Goal: Ask a question: Seek information or help from site administrators or community

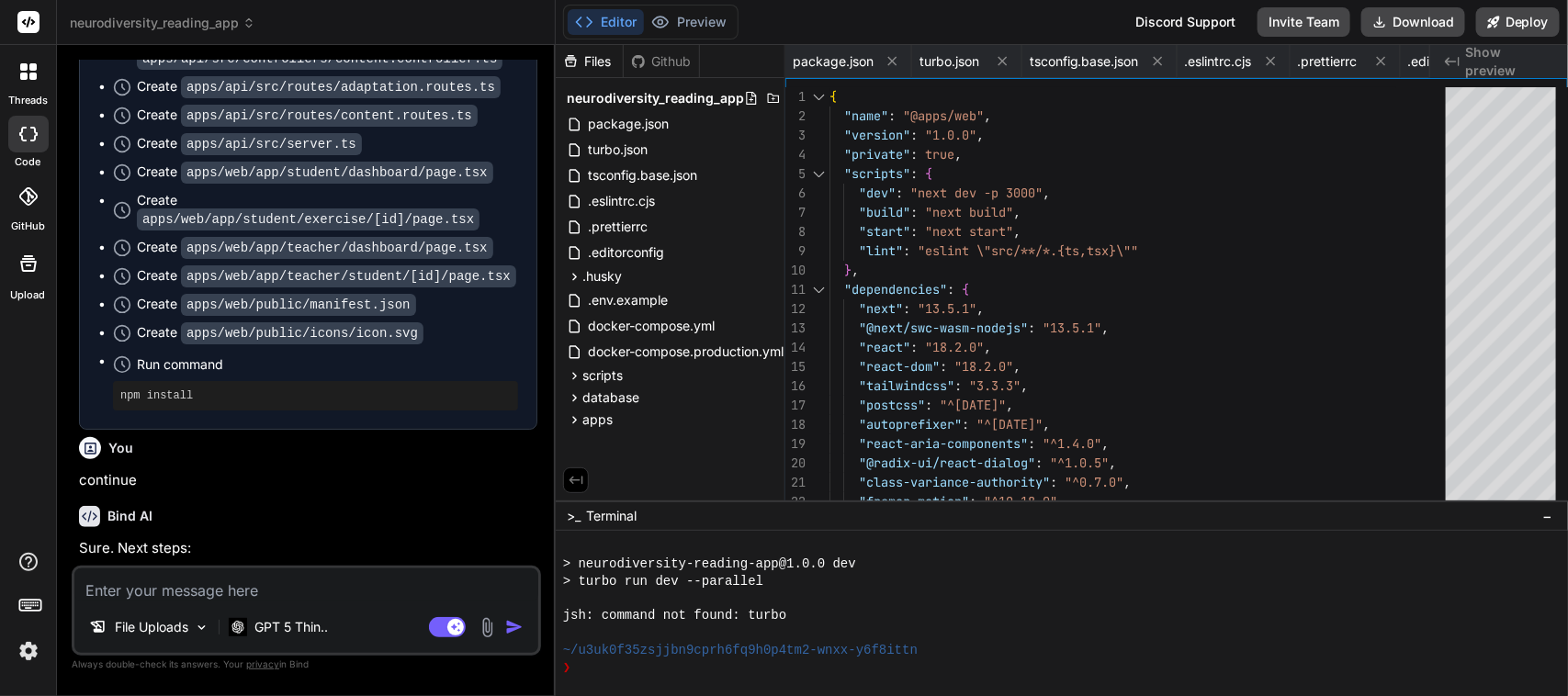
scroll to position [240, 0]
click at [221, 592] on textarea at bounding box center [307, 585] width 464 height 33
type textarea "c"
type textarea "x"
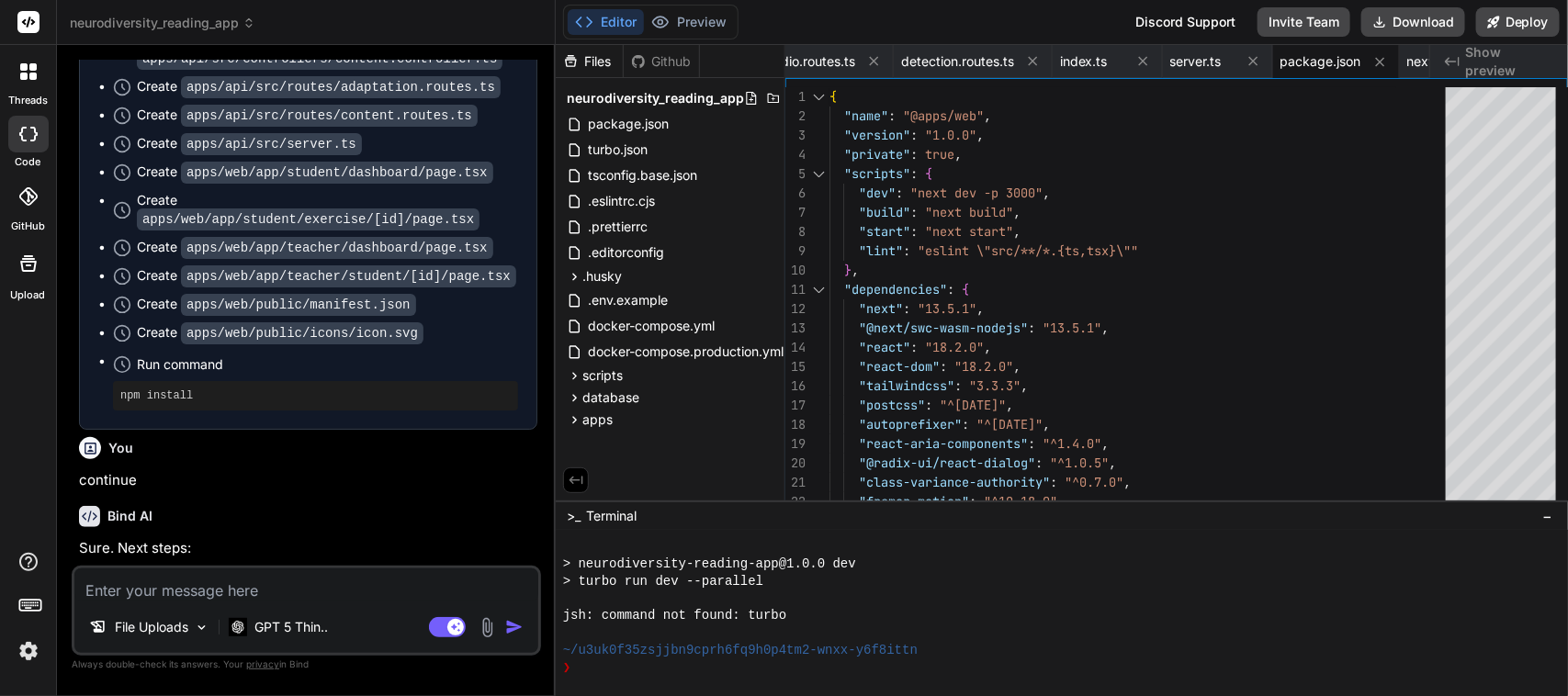
type textarea "c"
type textarea "x"
type textarea "co"
type textarea "x"
type textarea "con"
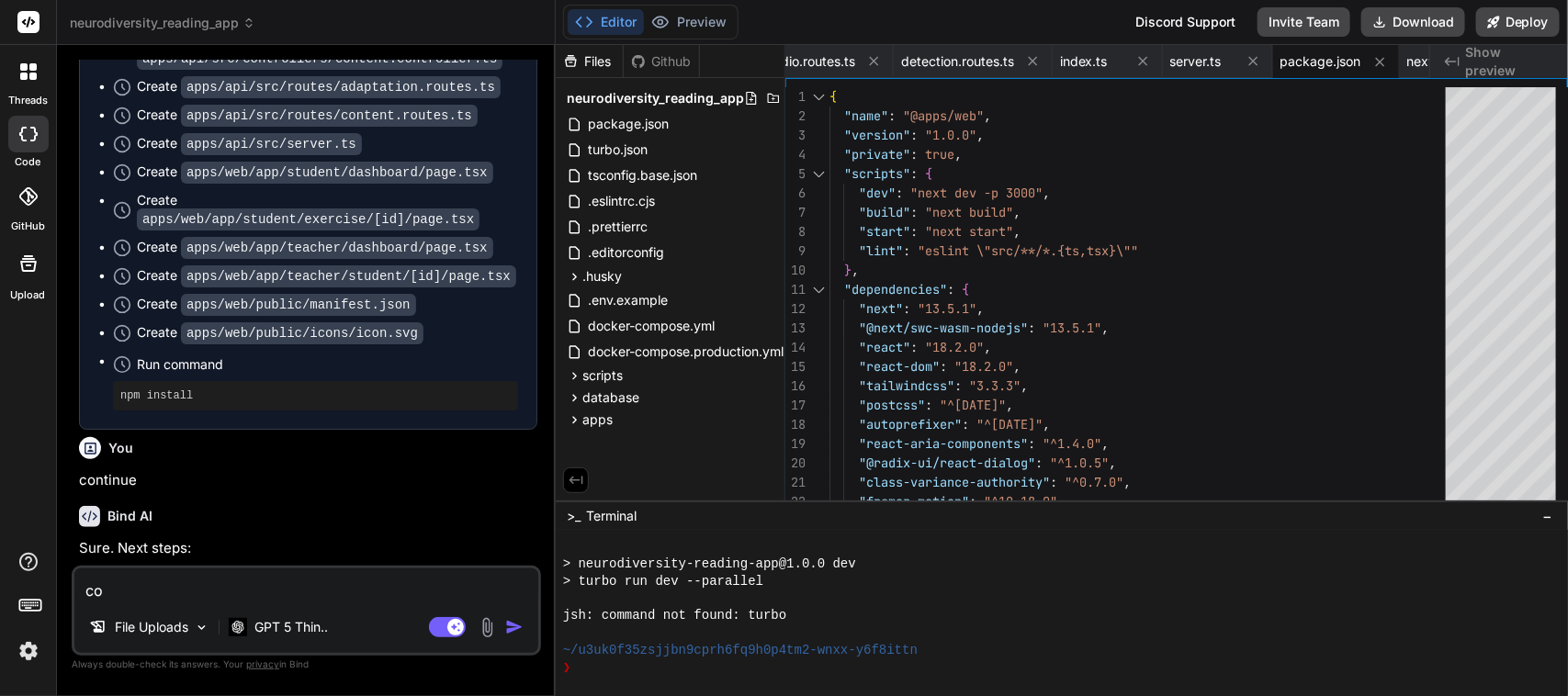
type textarea "x"
type textarea "cont"
type textarea "x"
type textarea "conti"
type textarea "x"
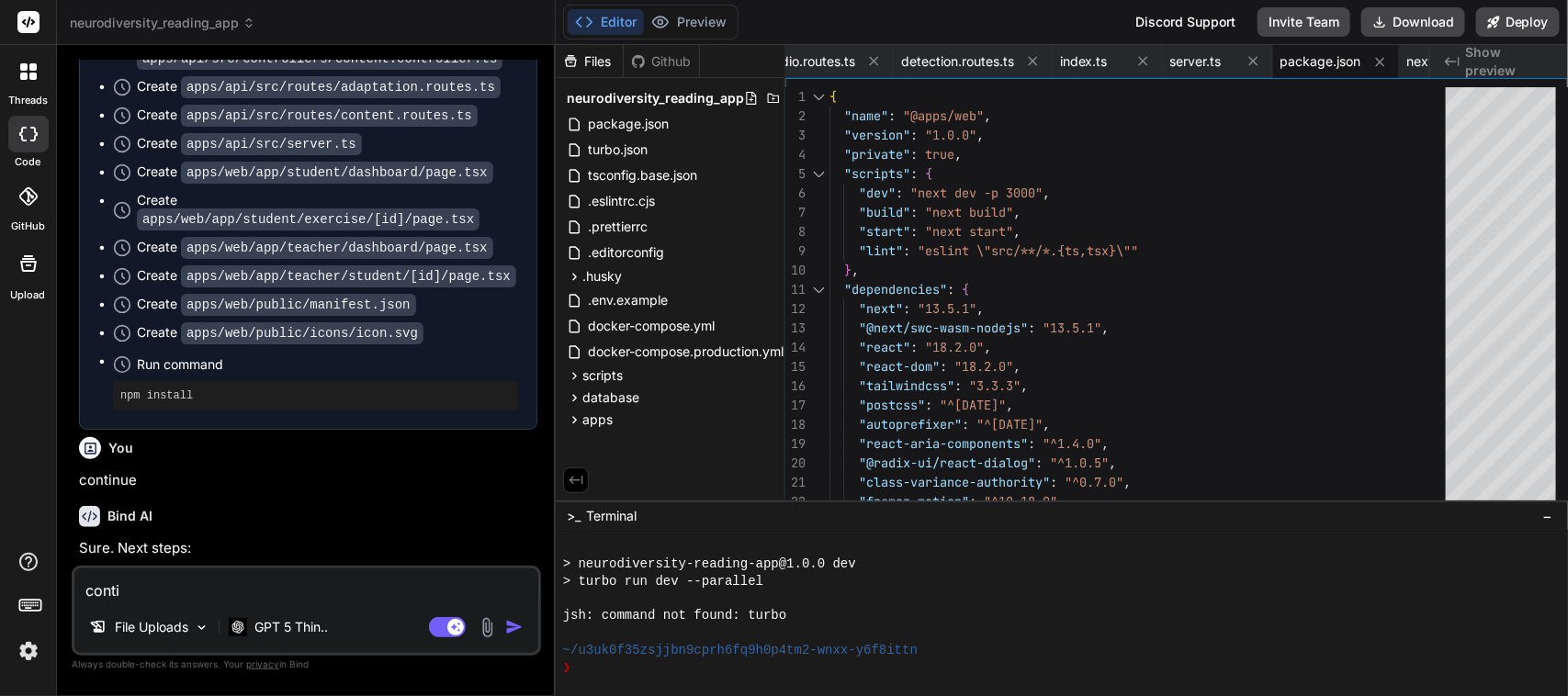
type textarea "contin"
type textarea "x"
type textarea "continu"
type textarea "x"
type textarea "continue"
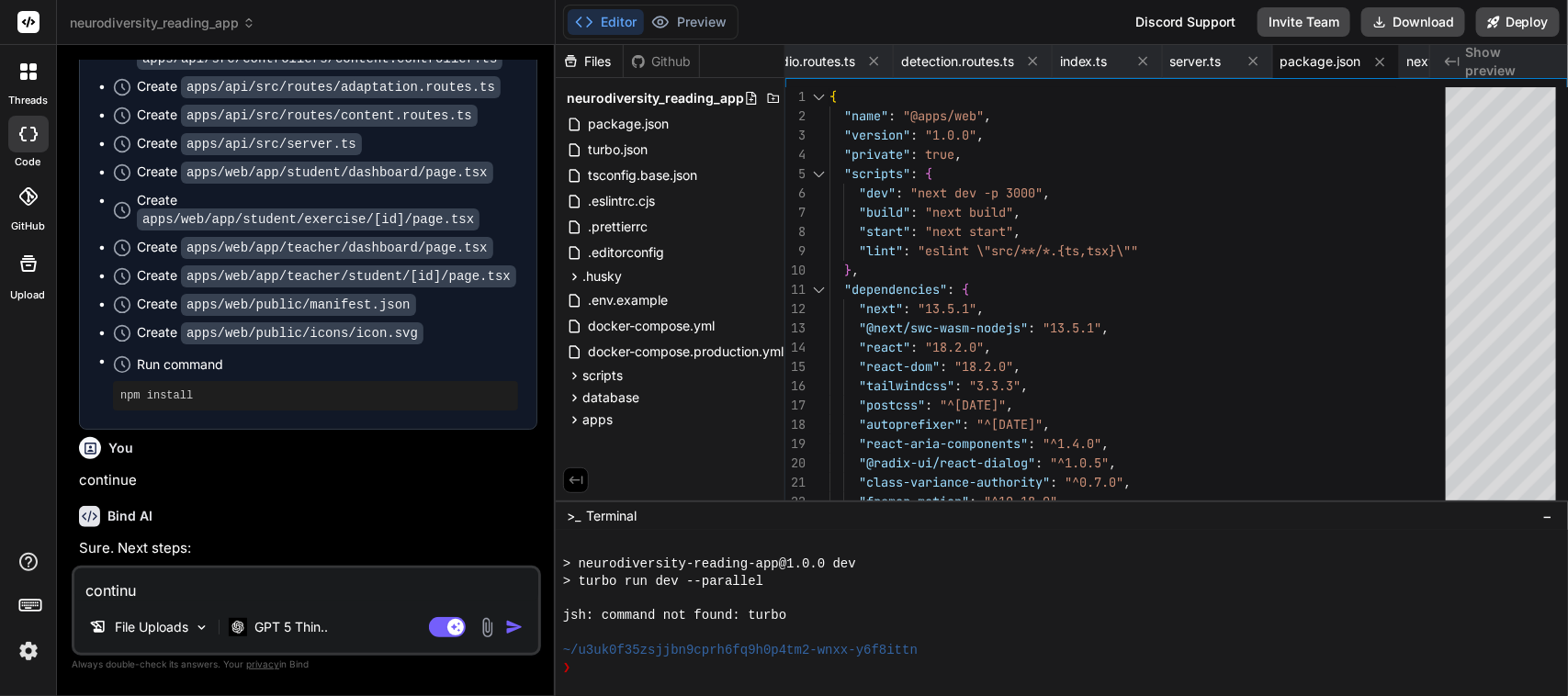
type textarea "x"
type textarea "continue"
click at [517, 630] on img "button" at bounding box center [513, 626] width 18 height 18
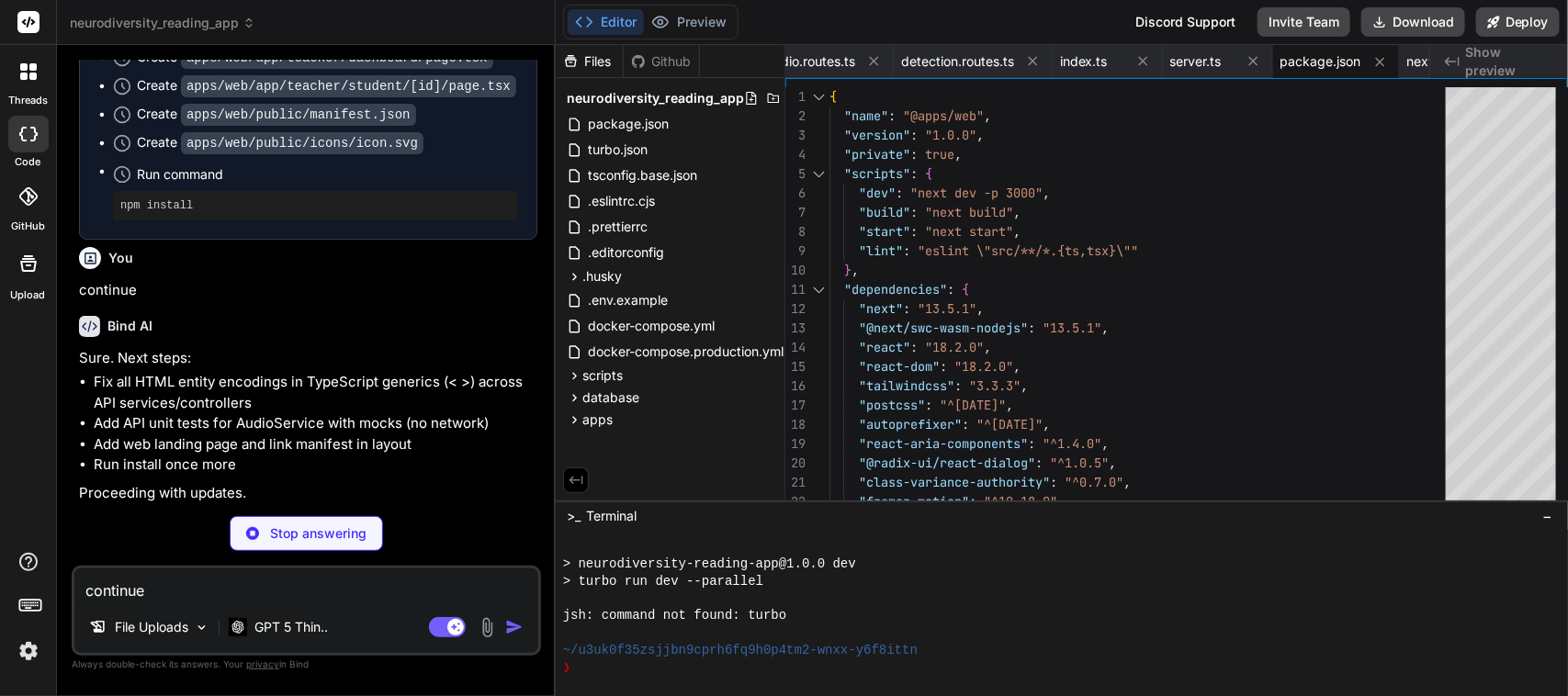
type textarea "x"
type textarea ""devDependencies": { "@types/node": "^[DATE]", "@types/react": "^[DATE]", "@typ…"
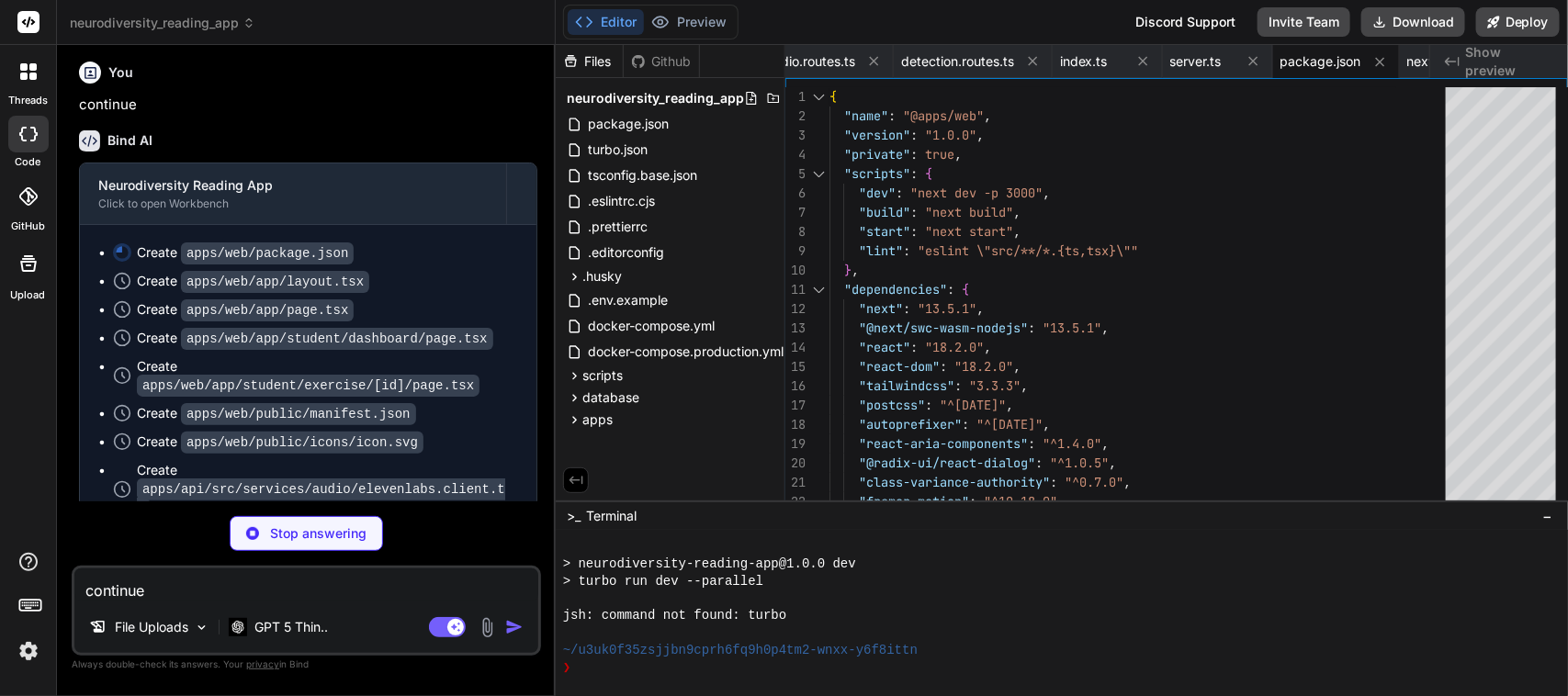
scroll to position [91590, 0]
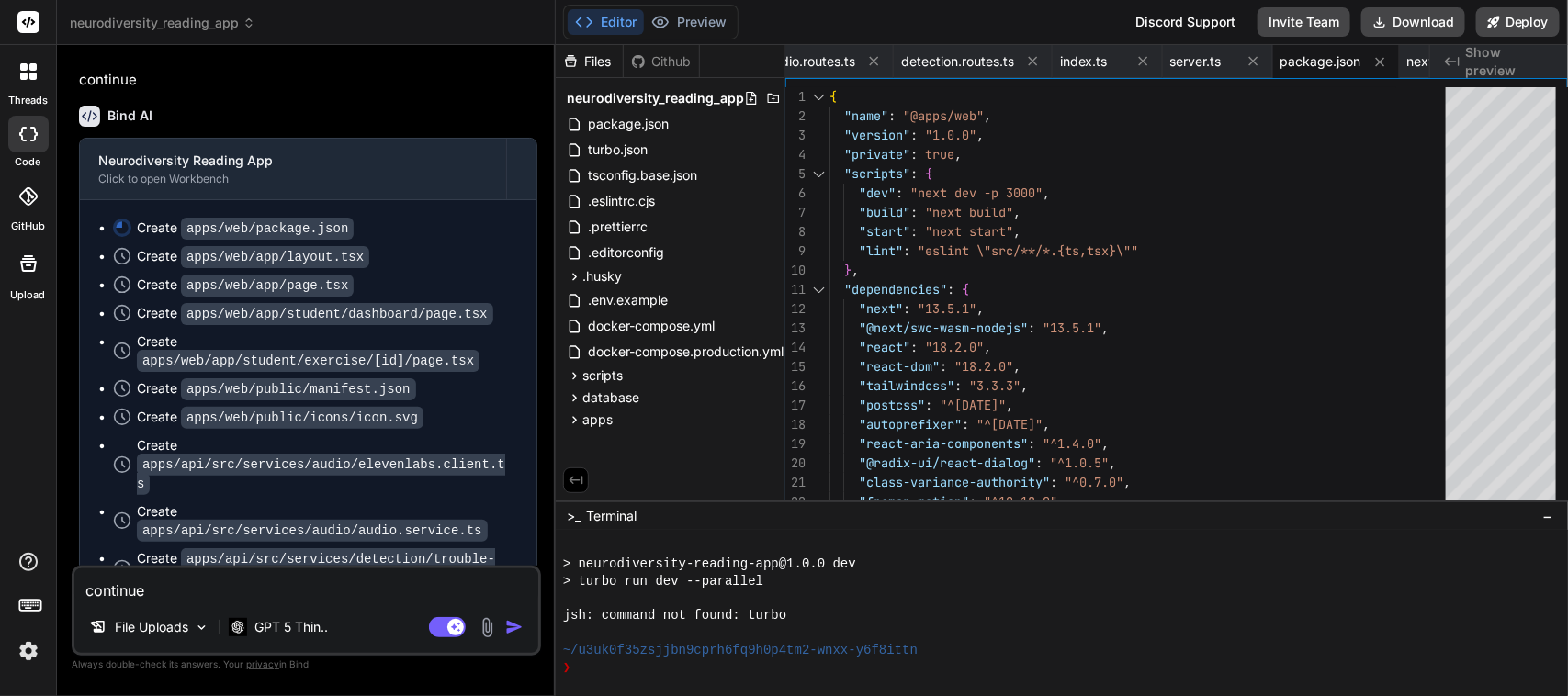
type textarea "x"
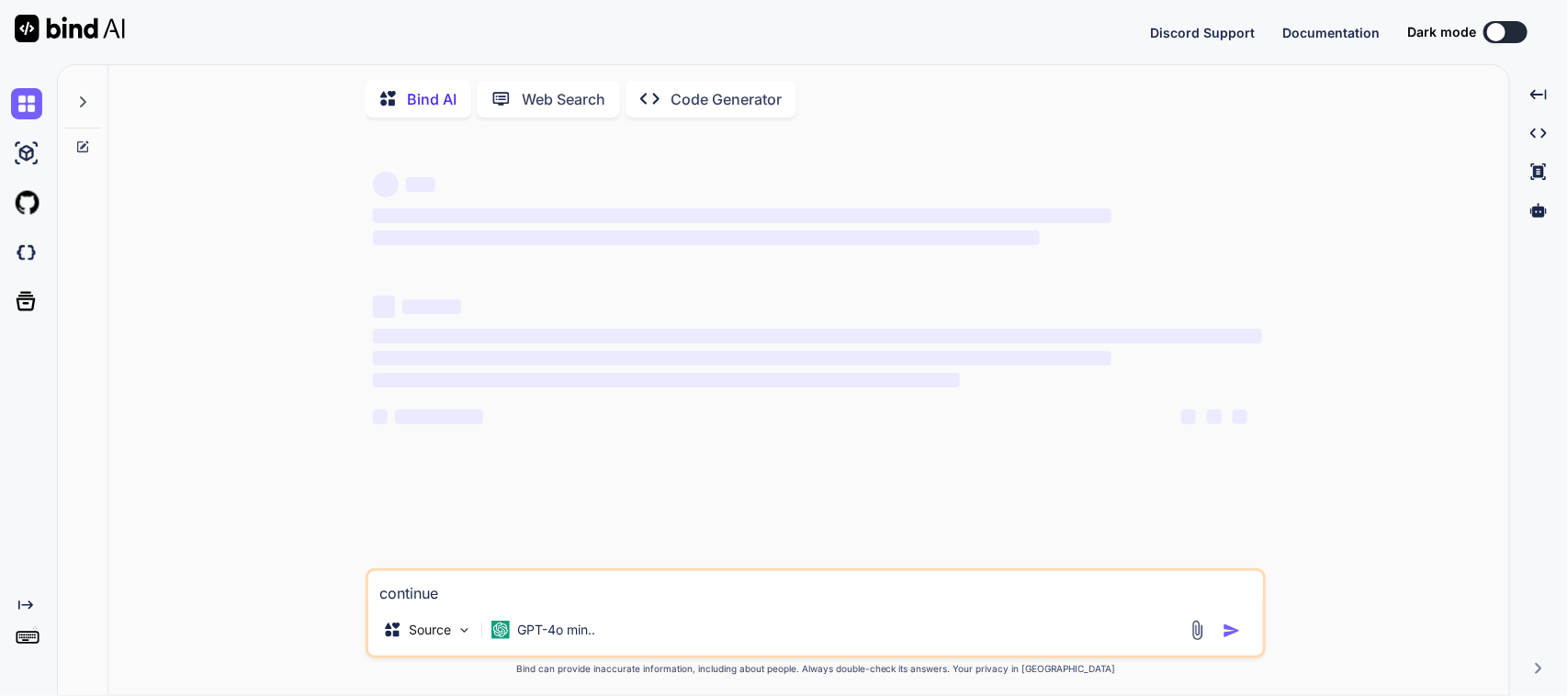
click at [89, 102] on icon at bounding box center [83, 102] width 15 height 15
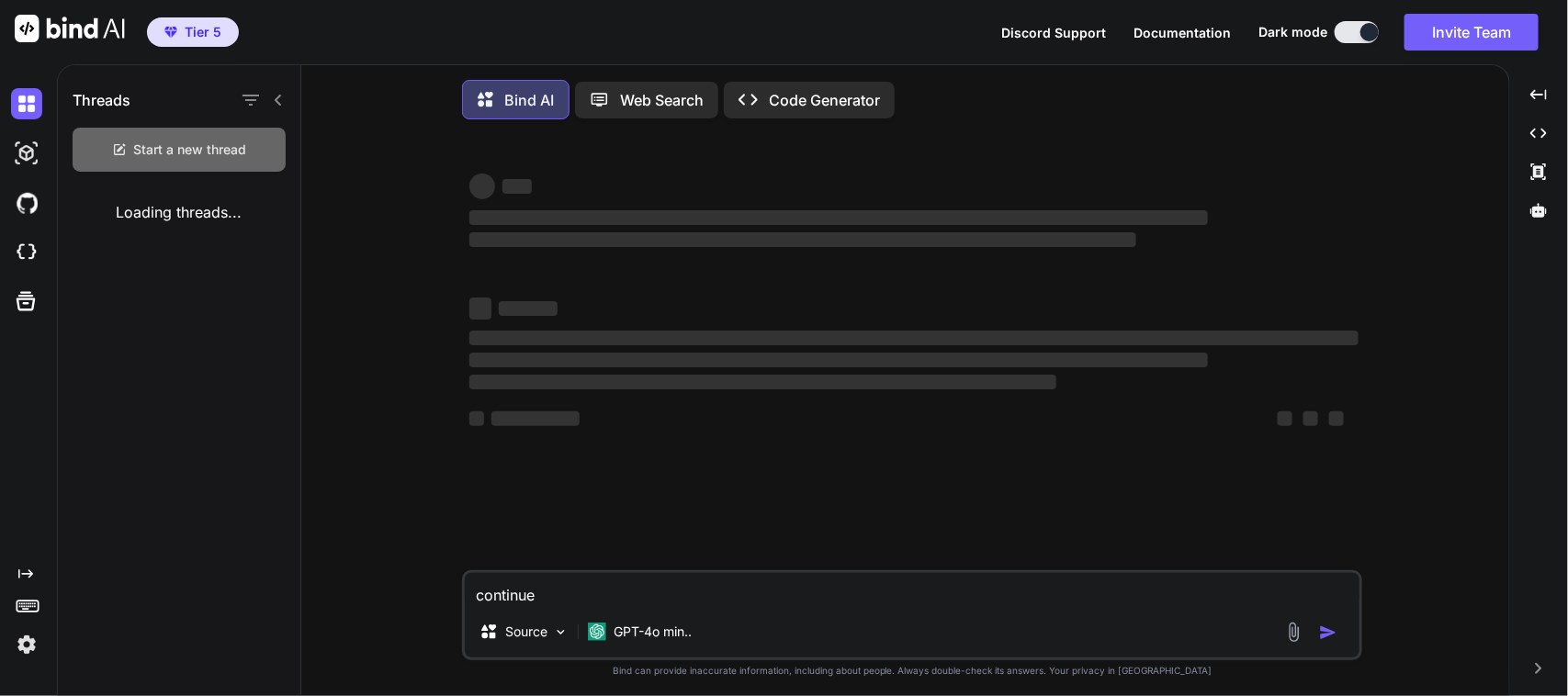
click at [197, 149] on span "Start a new thread" at bounding box center [191, 149] width 113 height 18
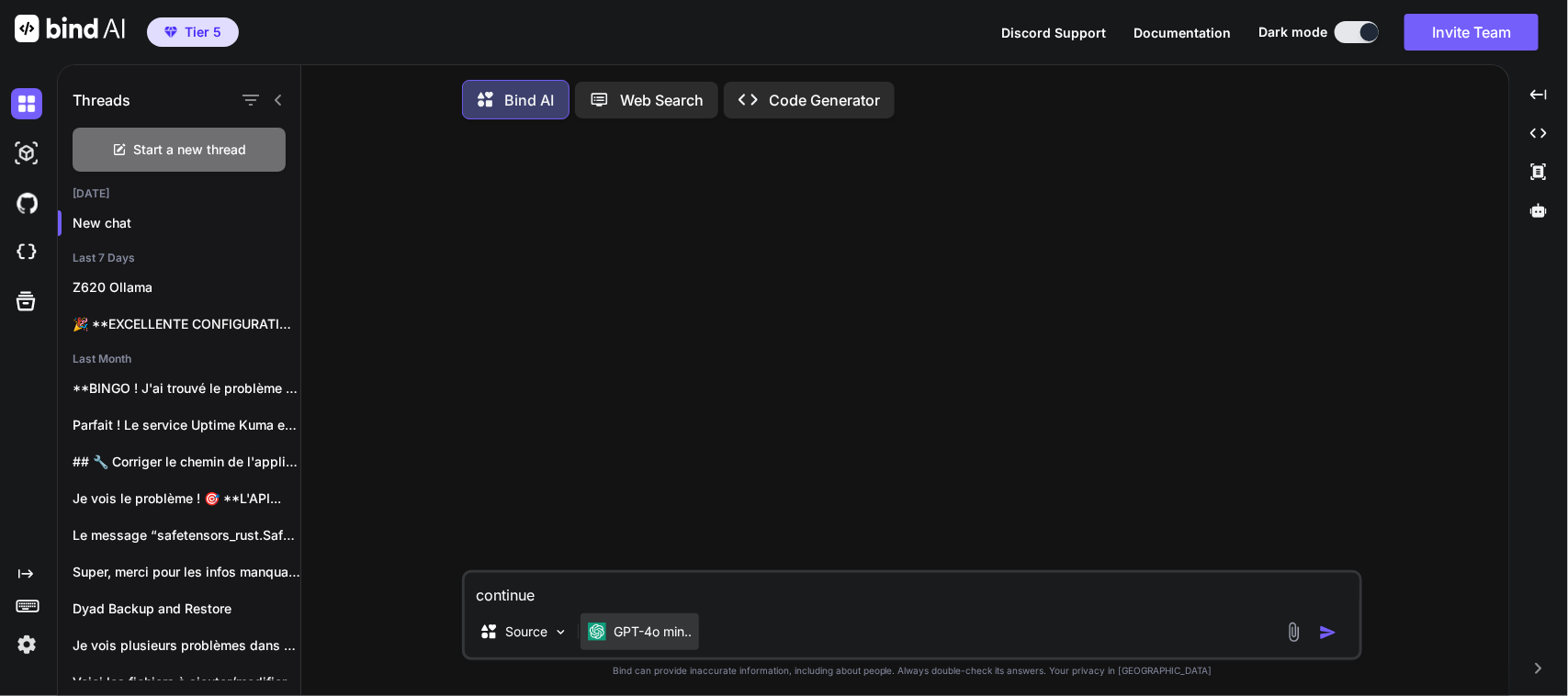
click at [649, 637] on p "GPT-4o min.." at bounding box center [652, 631] width 78 height 18
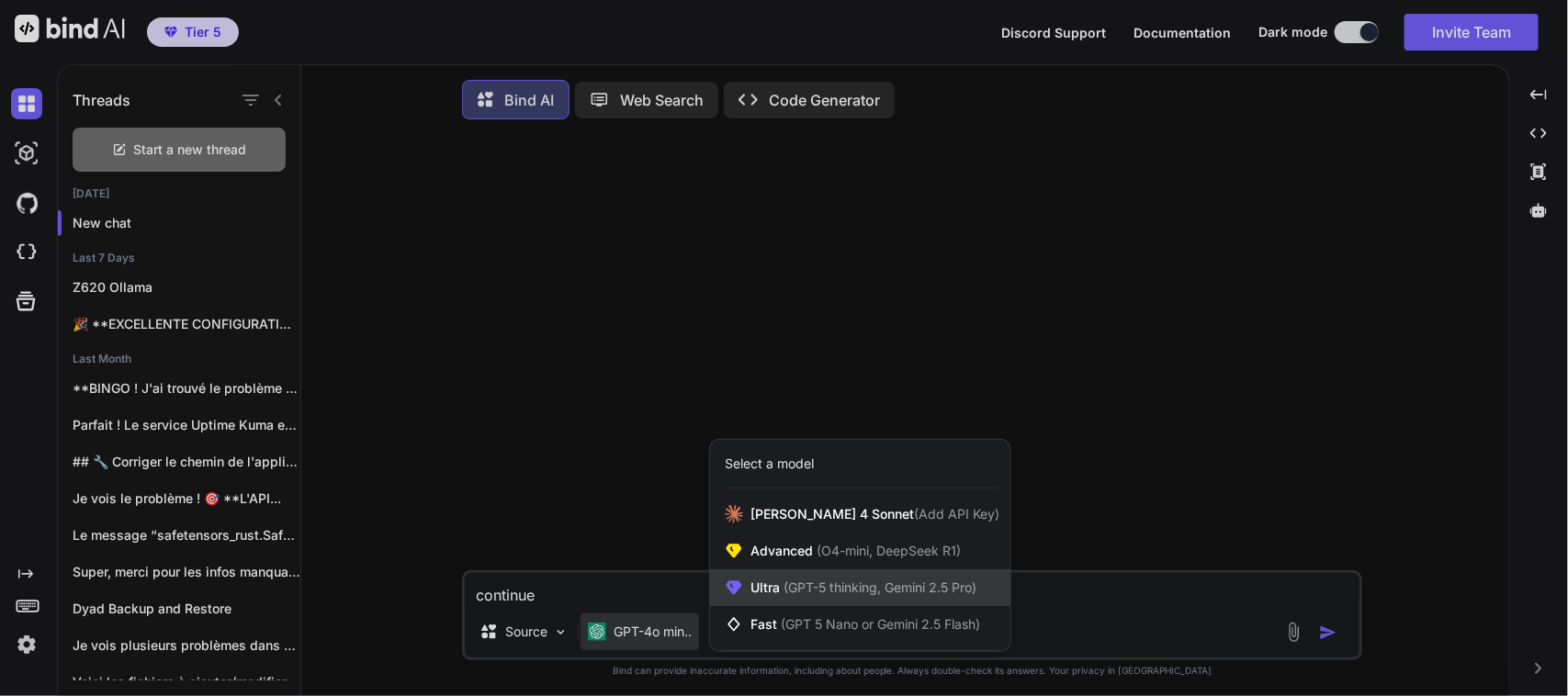
click at [817, 592] on span "(GPT-5 thinking, Gemini 2.5 Pro)" at bounding box center [877, 587] width 196 height 16
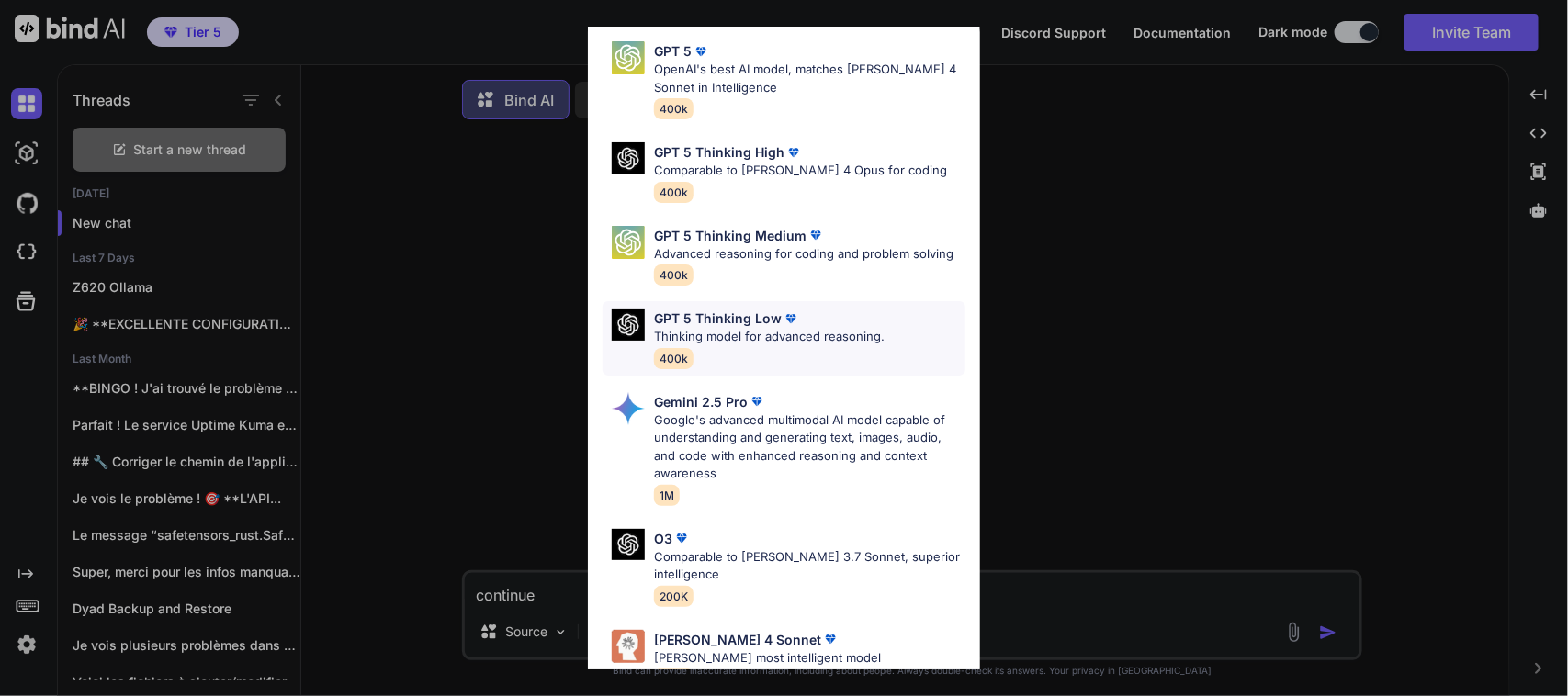
scroll to position [205, 0]
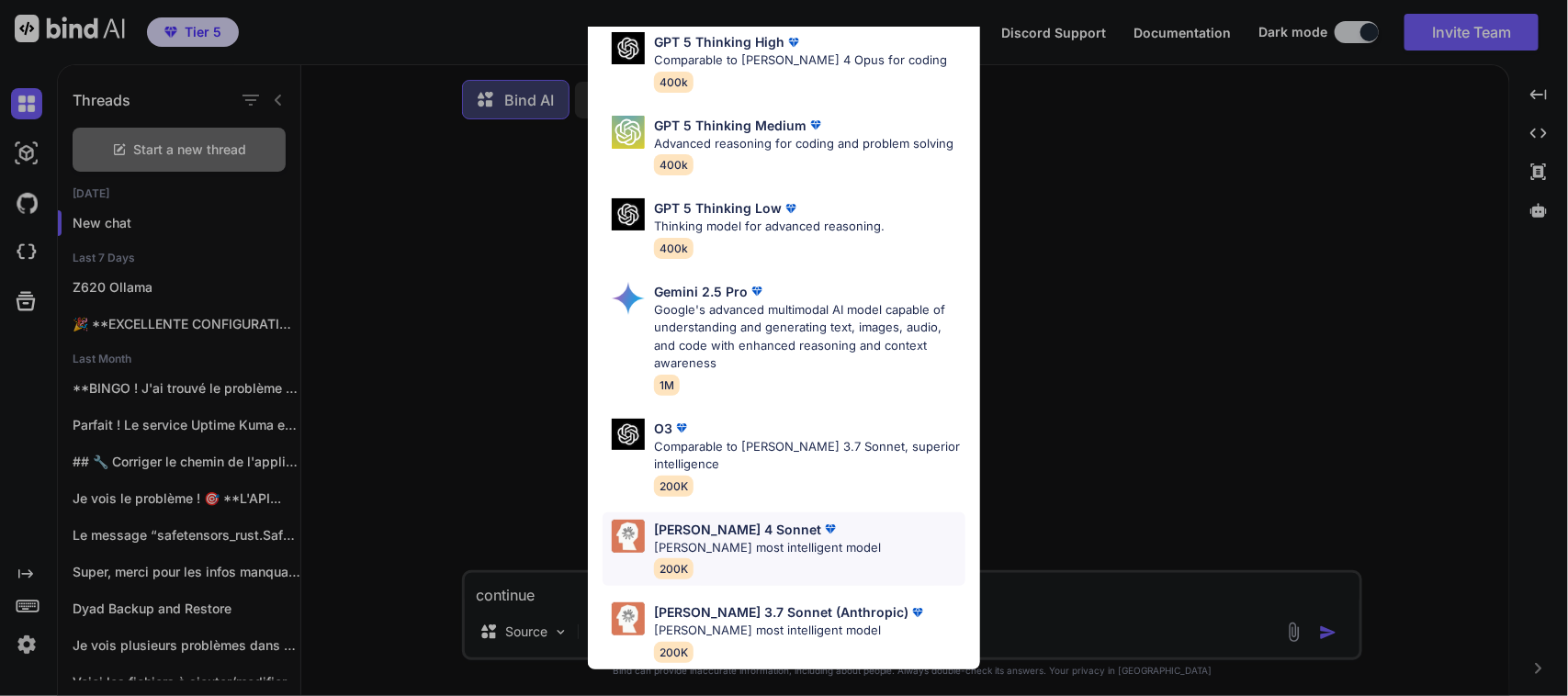
click at [742, 539] on p "Claude's most intelligent model" at bounding box center [767, 547] width 226 height 18
type textarea "x"
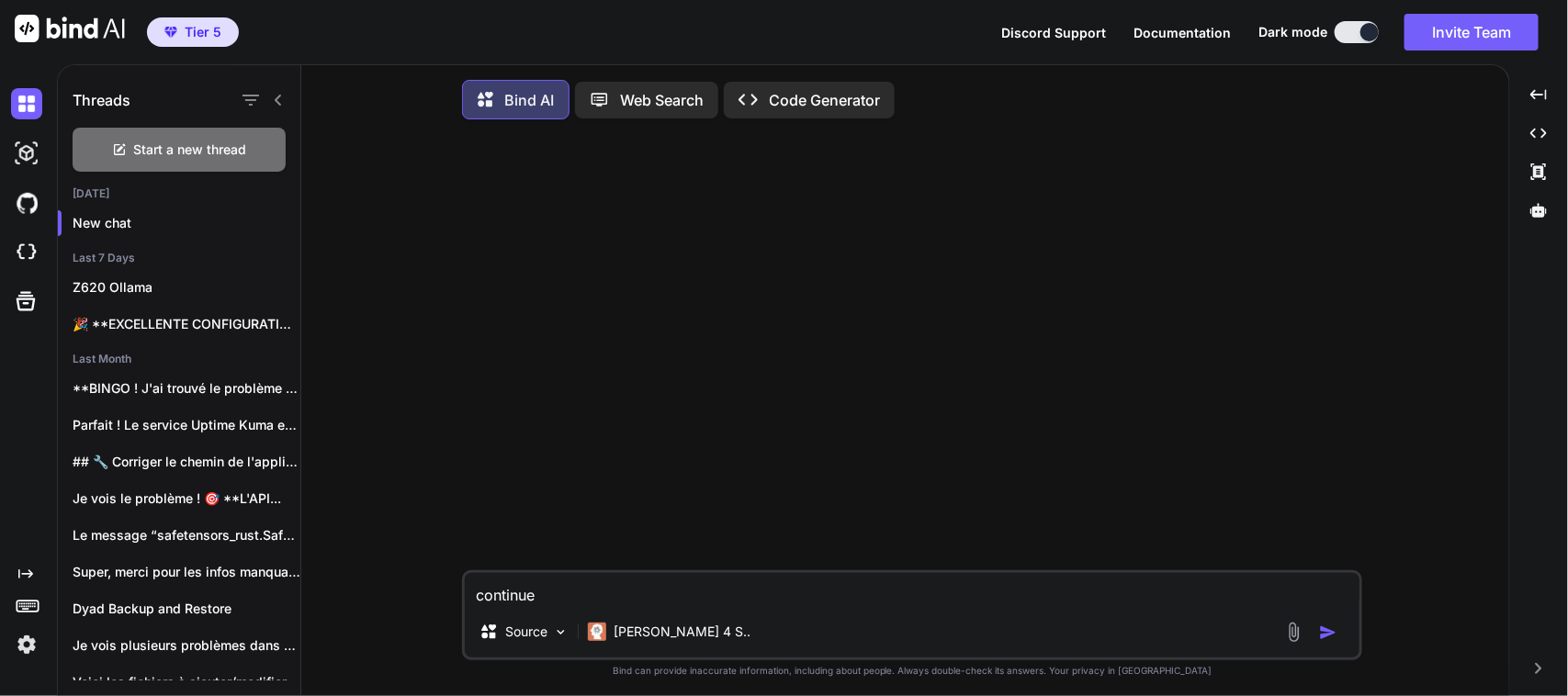
click at [705, 604] on textarea "continue" at bounding box center [912, 588] width 894 height 33
paste textarea "npm install -g pnpm npm : Le terme «npm» n'est pas reconnu comme nom d'applet d…"
type textarea "continuenpm install -g pnpm npm : Le terme «npm» n'est pas reconnu comme nom d'…"
type textarea "x"
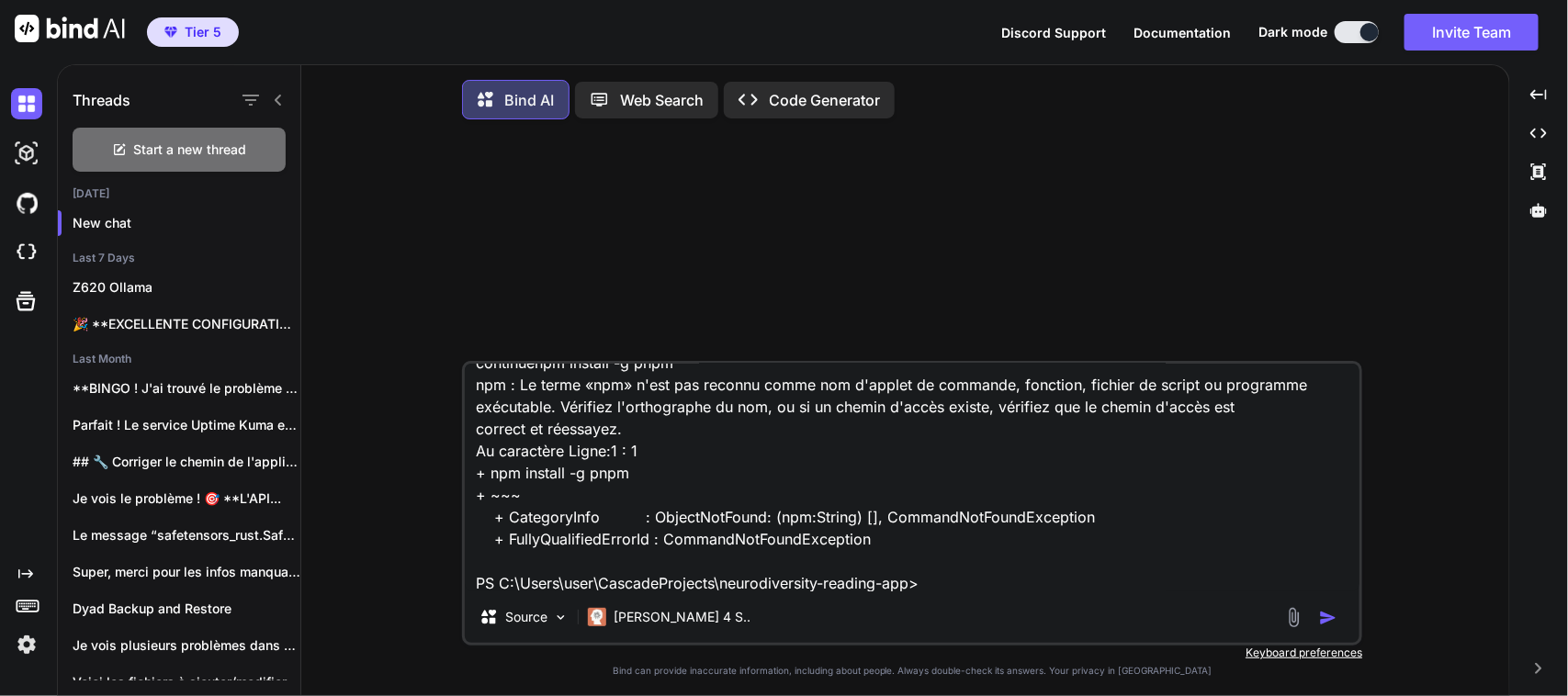
paste textarea
type textarea "npm install -g pnpm npm : Le terme «npm» n'est pas reconnu comme nom d'applet d…"
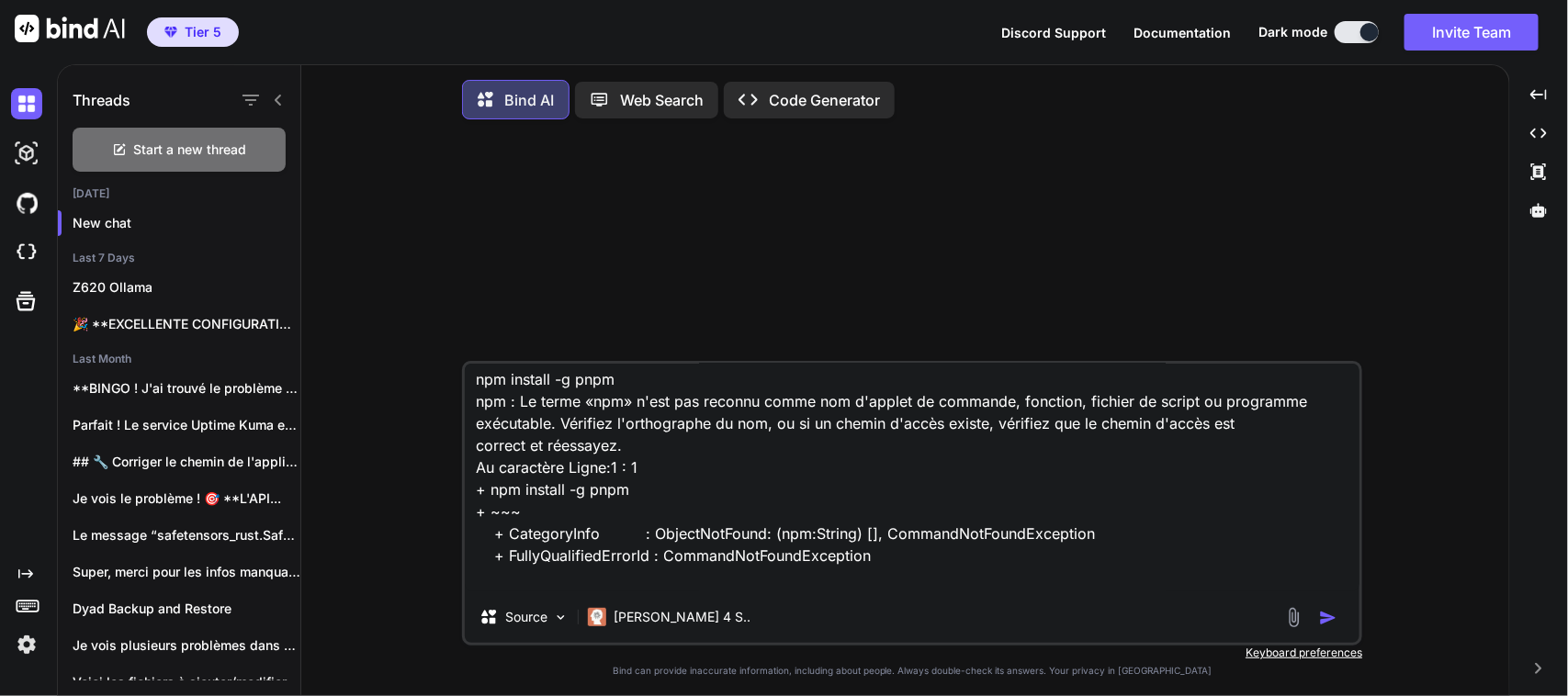
scroll to position [0, 0]
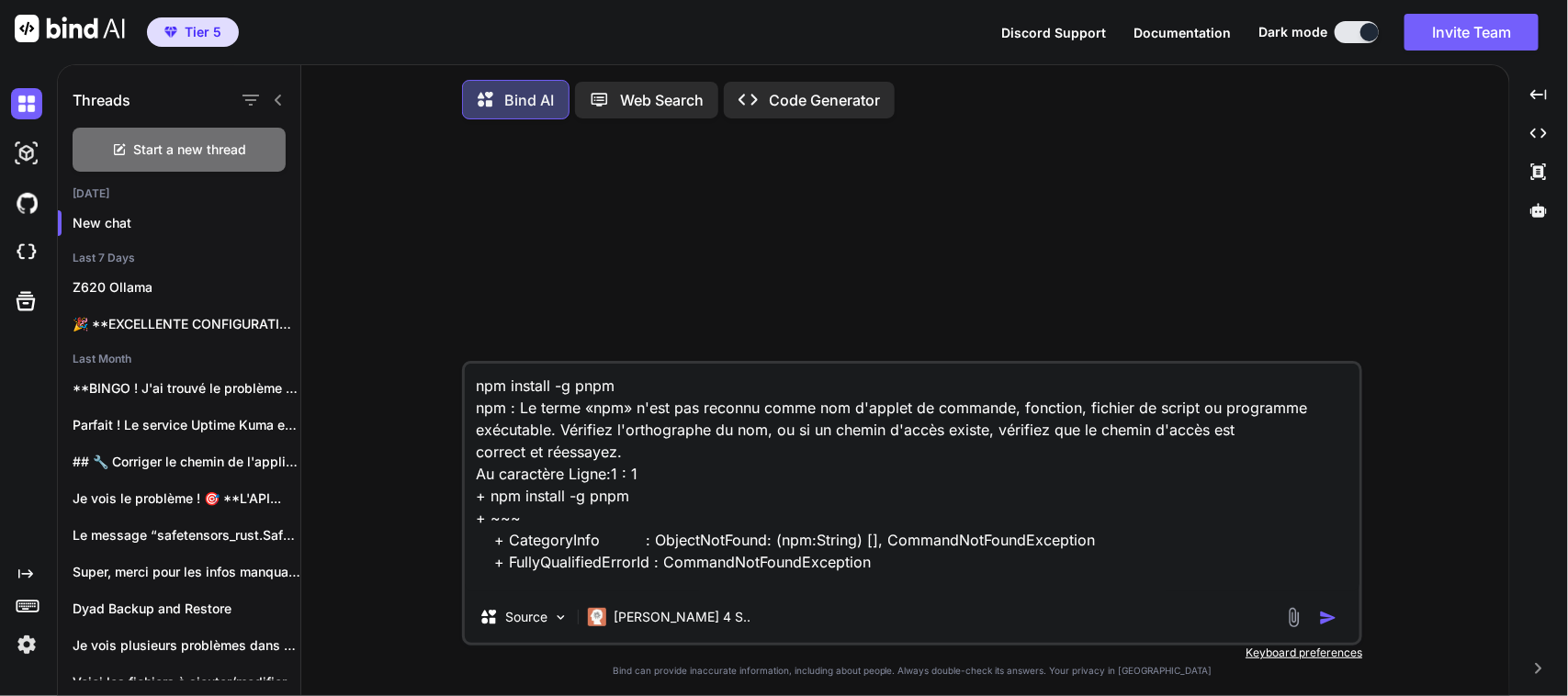
type textarea "x"
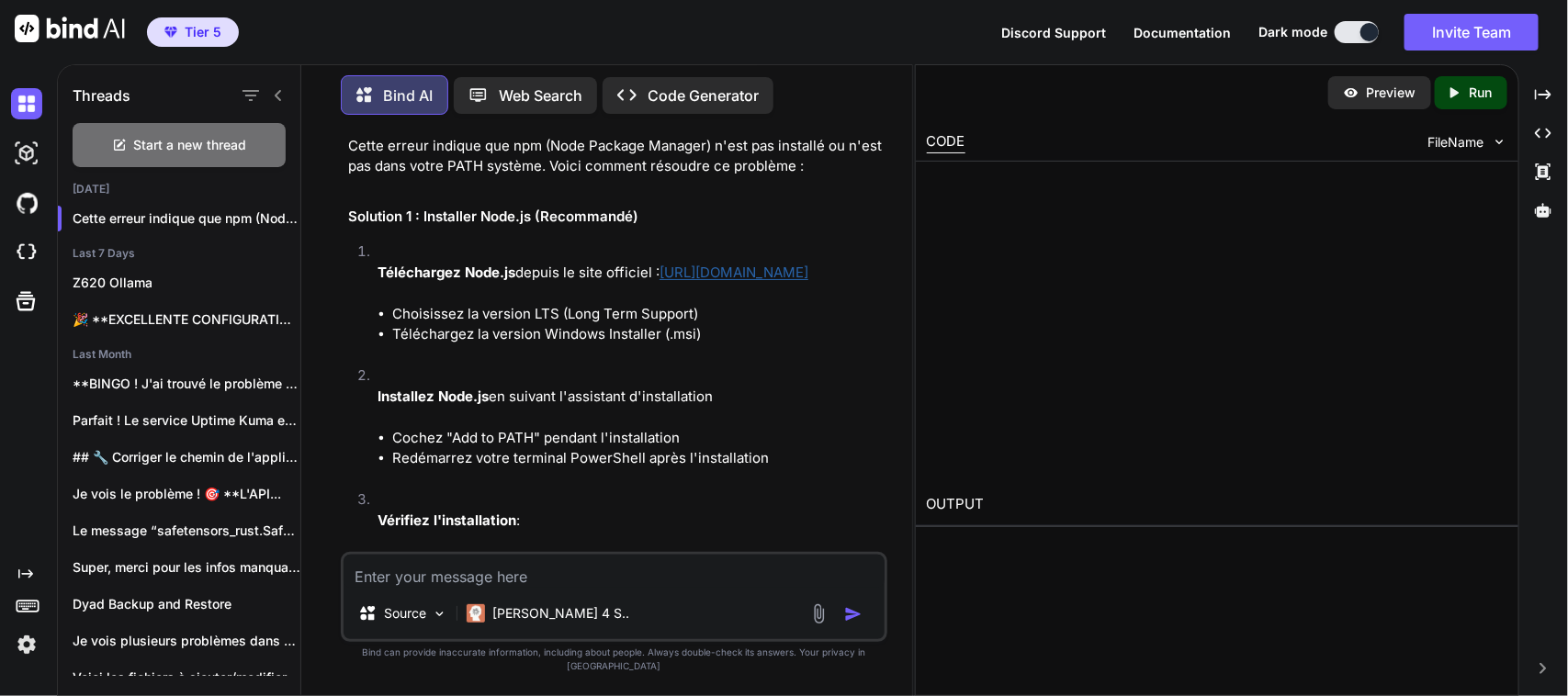
scroll to position [291, 0]
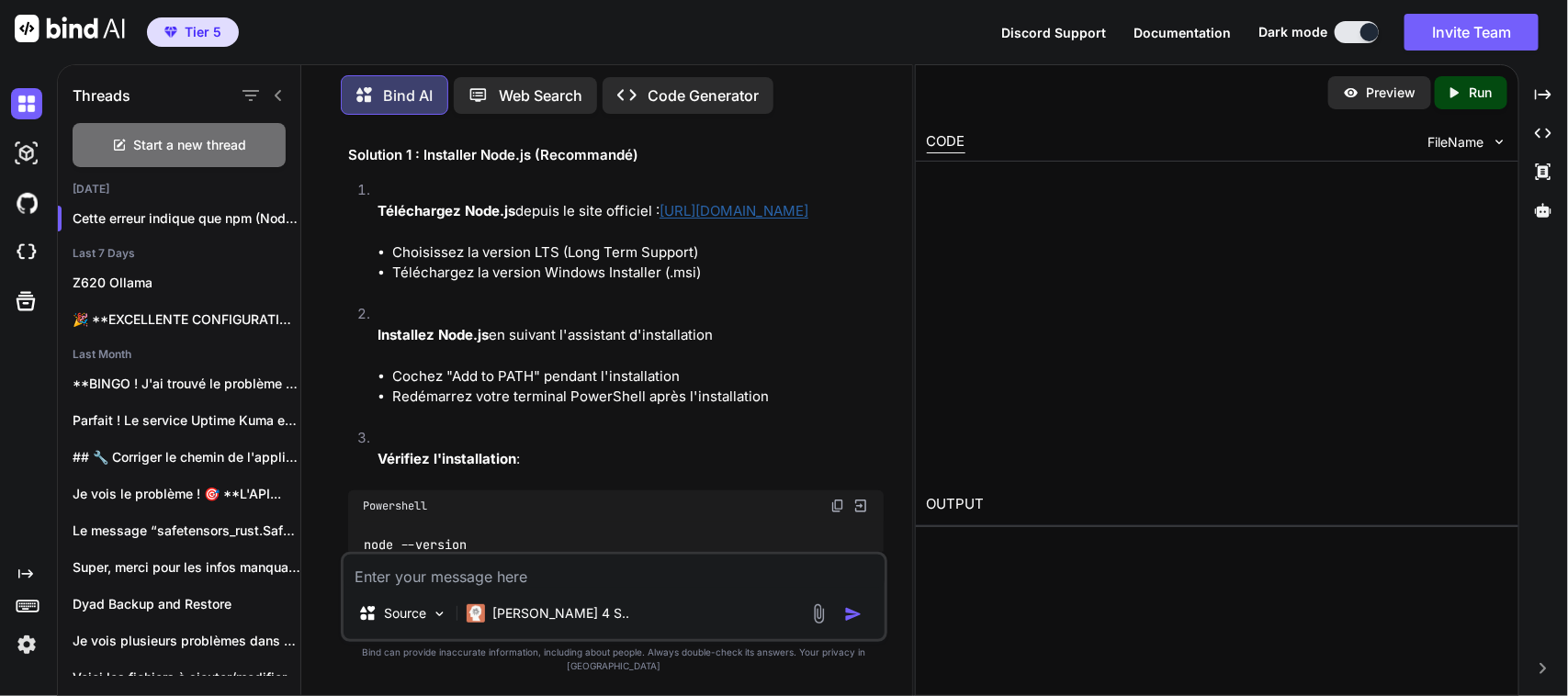
type textarea "x"
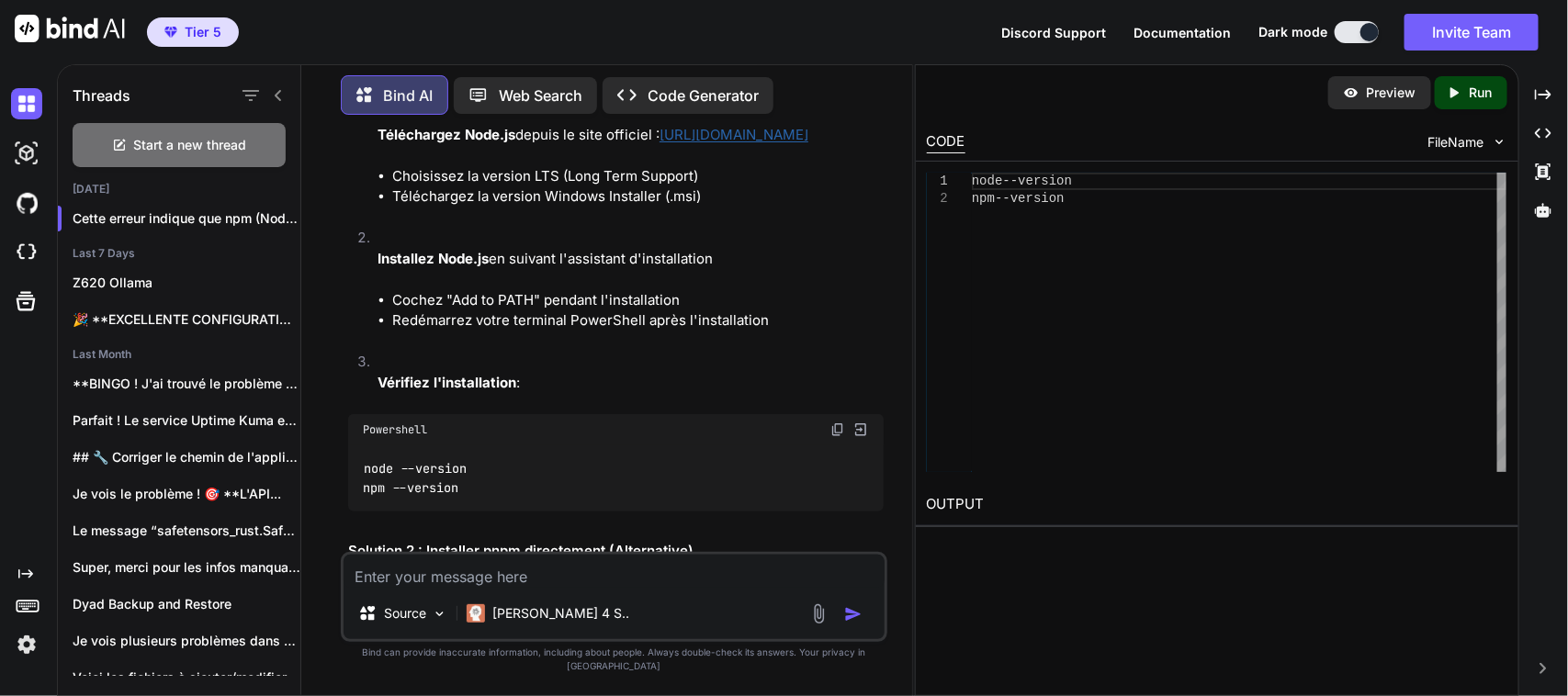
scroll to position [406, 0]
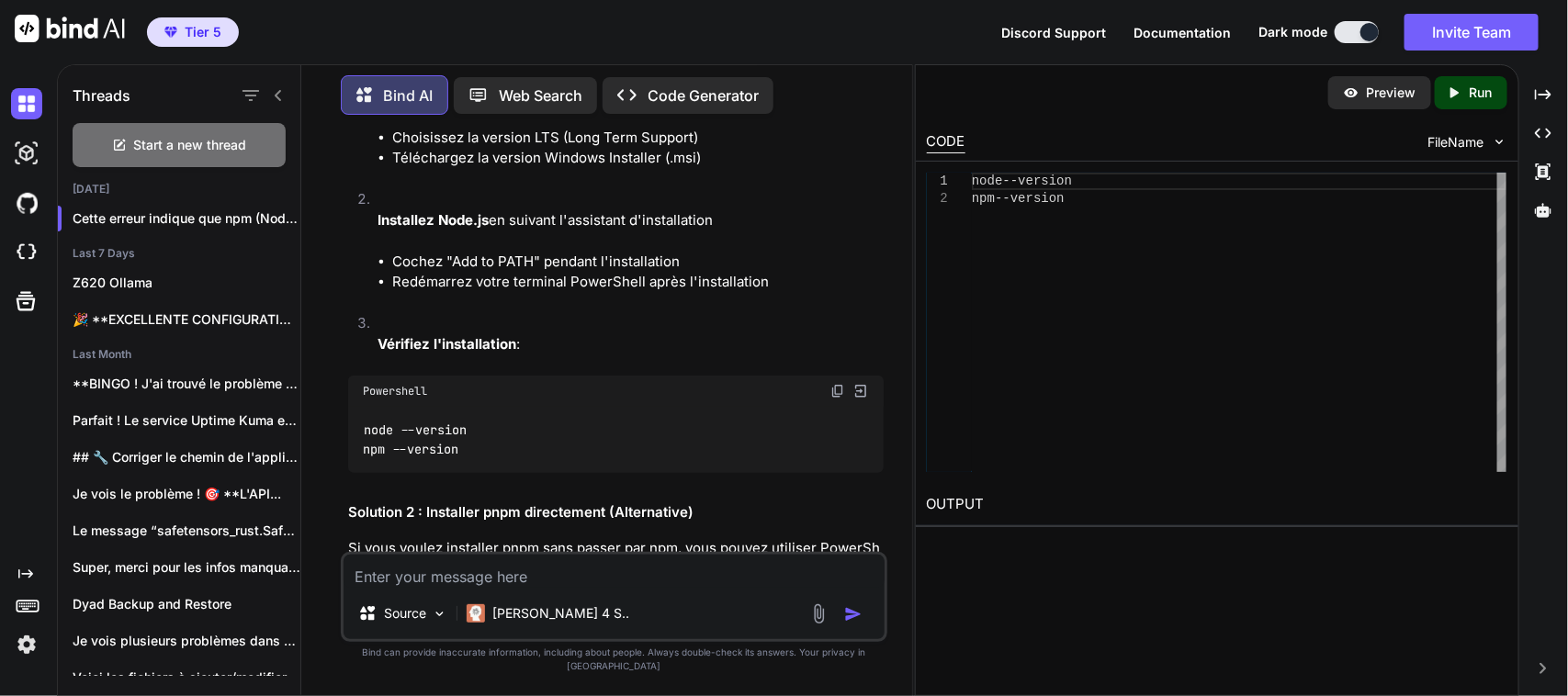
click at [517, 583] on textarea at bounding box center [613, 571] width 541 height 33
paste textarea "PS C:\Windows\system32> PS C:\Windows\system32> # Vérifiez la version de Node.j…"
type textarea "PS C:\Windows\system32> PS C:\Windows\system32> # Vérifiez la version de Node.j…"
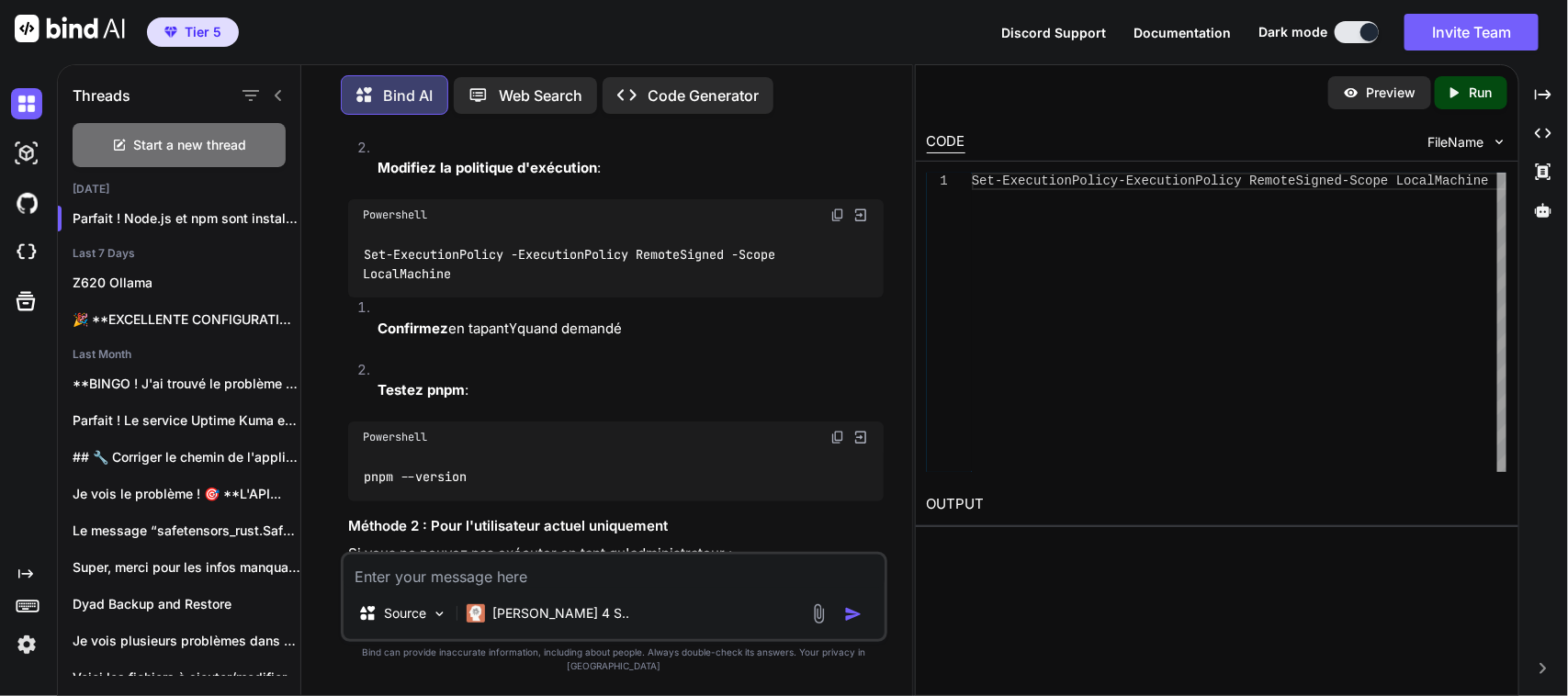
scroll to position [2414, 0]
click at [833, 220] on img at bounding box center [838, 212] width 15 height 15
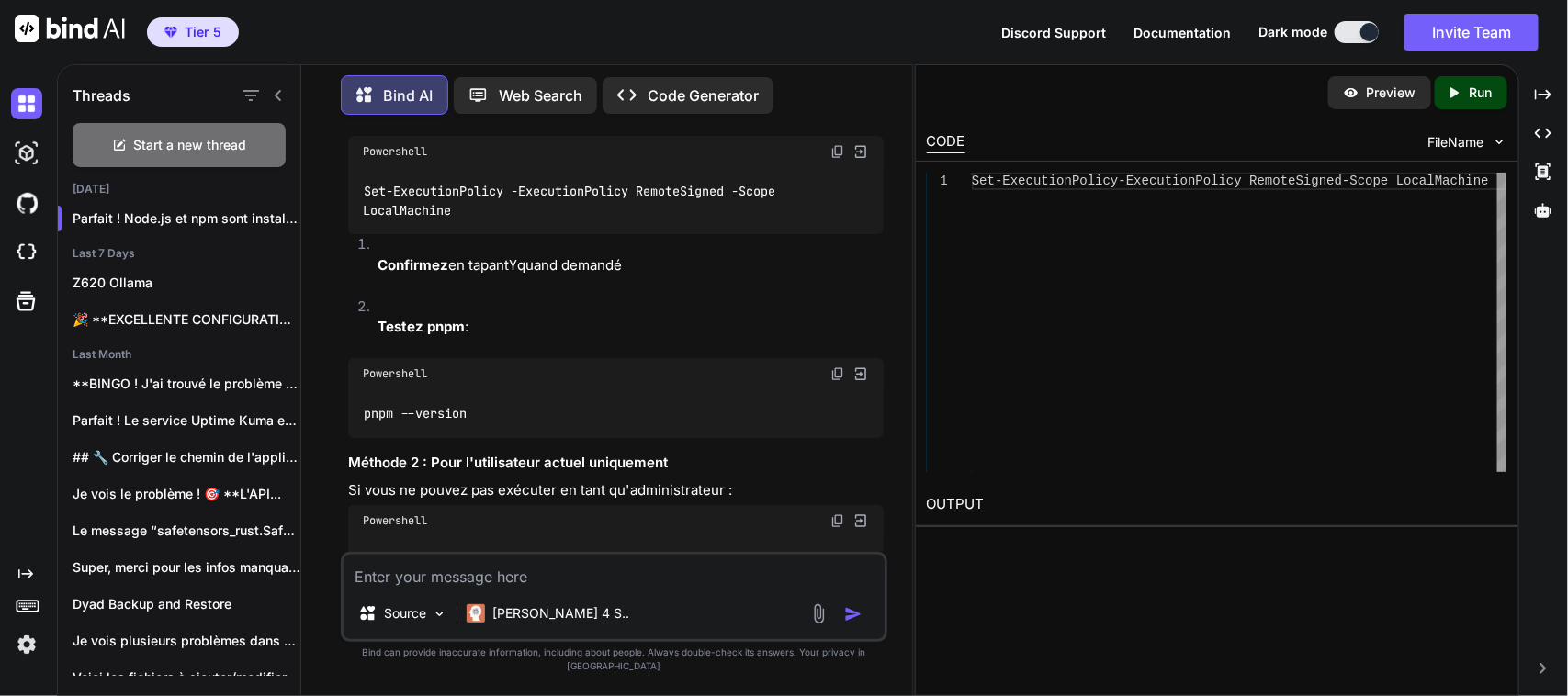
scroll to position [2529, 0]
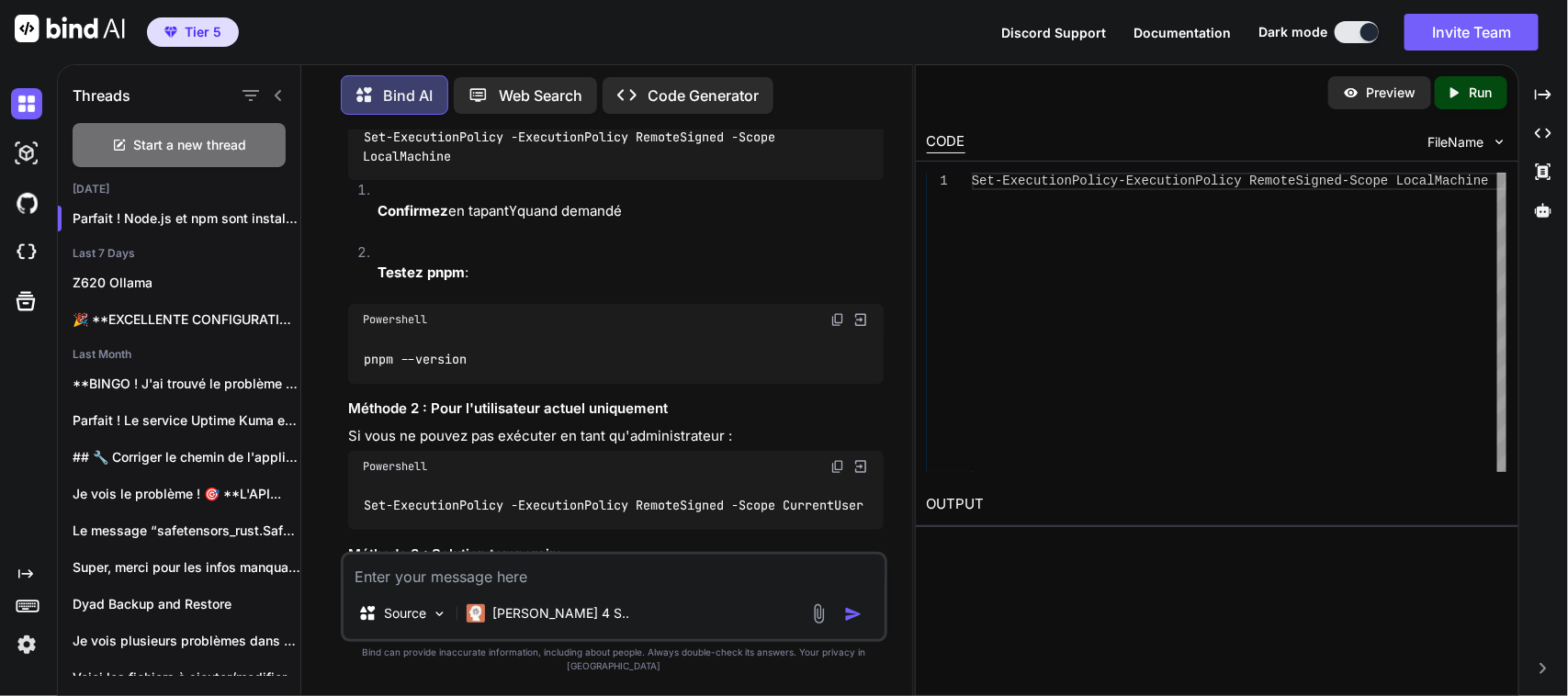
click at [841, 327] on img at bounding box center [838, 320] width 15 height 15
click at [1284, 406] on div "Set-ExecutionPolicy - ExecutionPolicy RemoteSigned - Scope LocalMachine" at bounding box center [1239, 322] width 535 height 299
click at [594, 588] on textarea at bounding box center [613, 571] width 541 height 33
paste textarea "PS C:\Windows\system32> npm install -g pnpm added 1 package in 3s 1 package is …"
type textarea "PS C:\Windows\system32> npm install -g pnpm added 1 package in 3s 1 package is …"
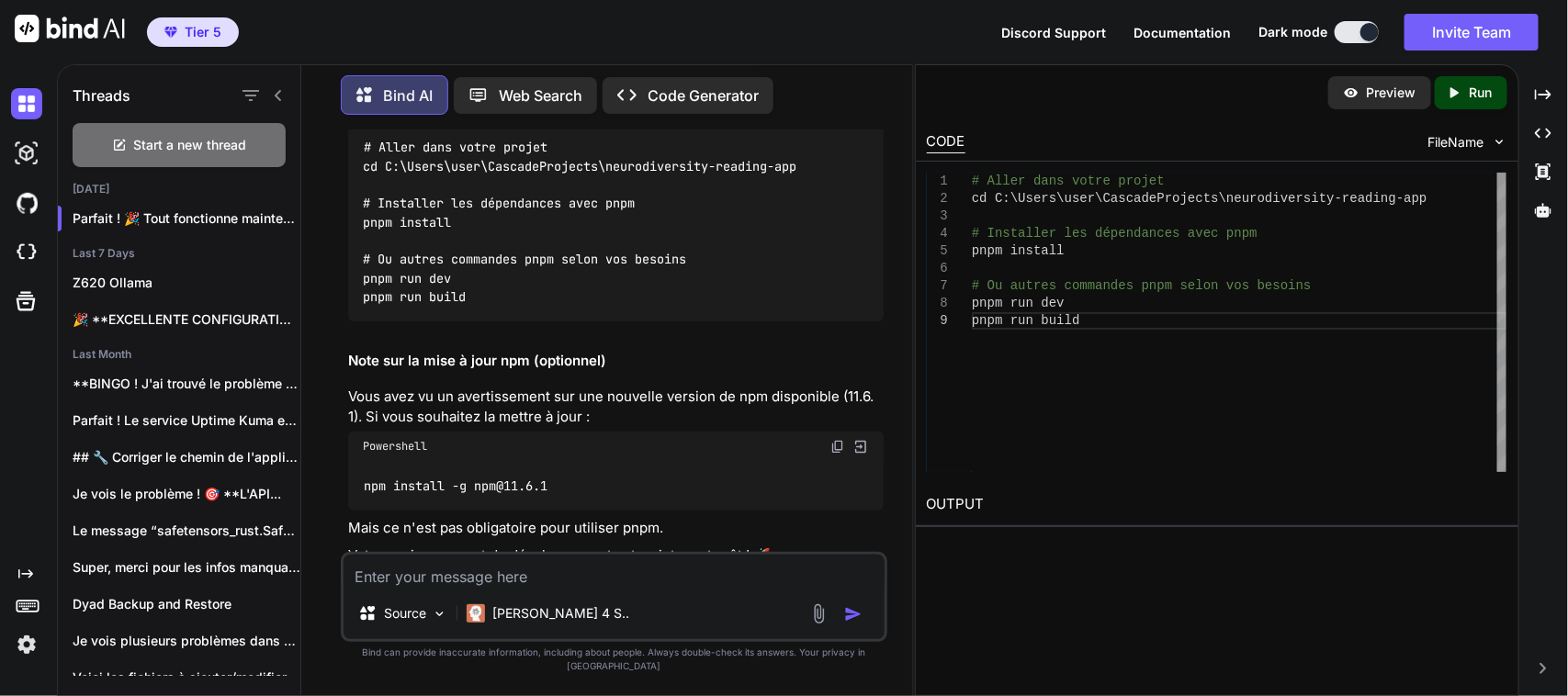
scroll to position [4460, 0]
